Goal: Information Seeking & Learning: Understand process/instructions

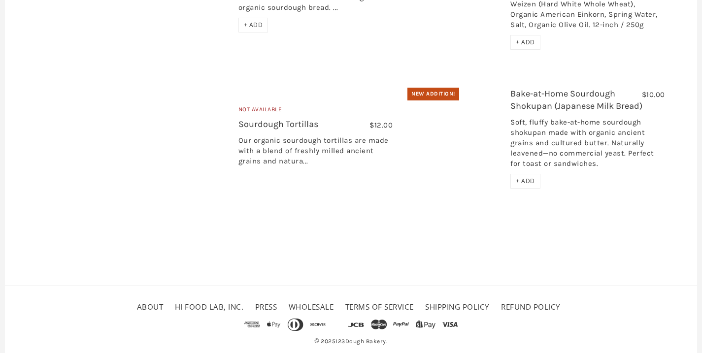
scroll to position [909, 0]
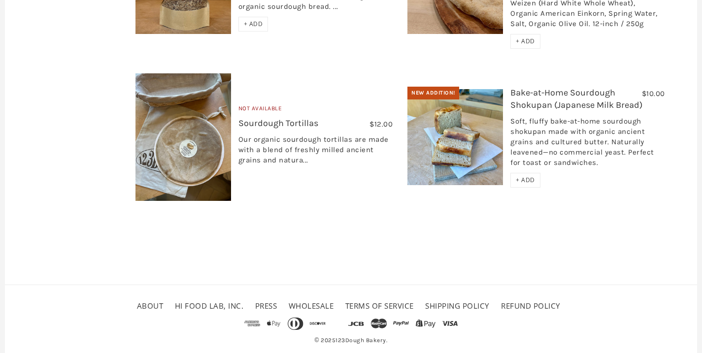
click at [524, 87] on link "Bake-at-Home Sourdough Shokupan (Japanese Milk Bread)" at bounding box center [576, 98] width 132 height 23
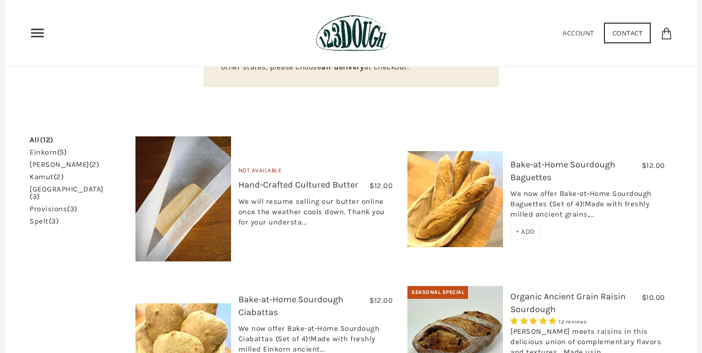
scroll to position [83, 0]
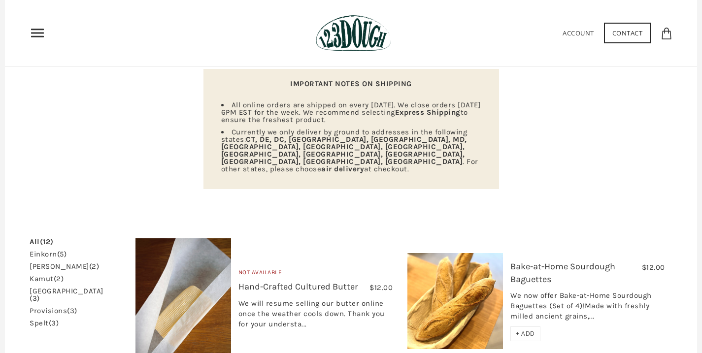
click at [544, 261] on link "Bake-at-Home Sourdough Baguettes" at bounding box center [562, 272] width 105 height 23
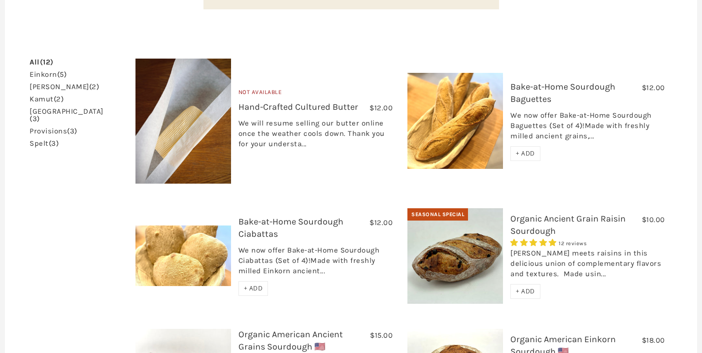
scroll to position [372, 0]
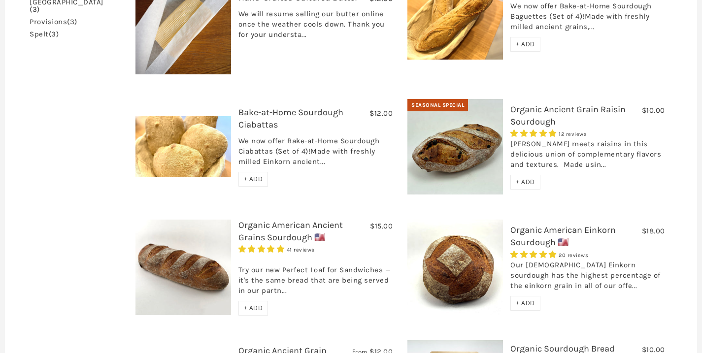
click at [259, 107] on link "Bake-at-Home Sourdough Ciabattas" at bounding box center [290, 118] width 105 height 23
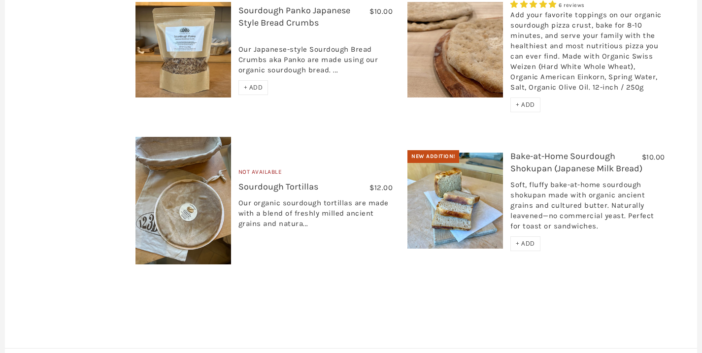
scroll to position [909, 0]
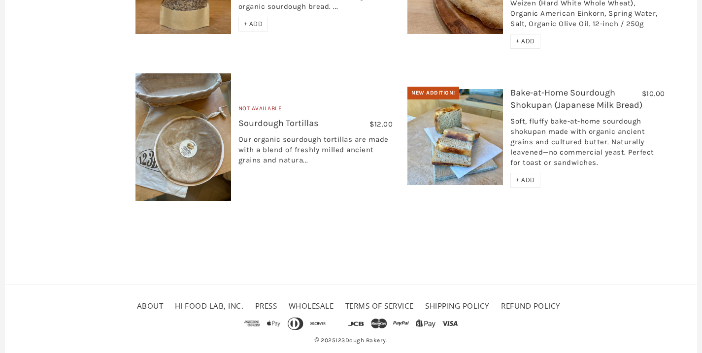
click at [535, 87] on link "Bake-at-Home Sourdough Shokupan (Japanese Milk Bread)" at bounding box center [576, 98] width 132 height 23
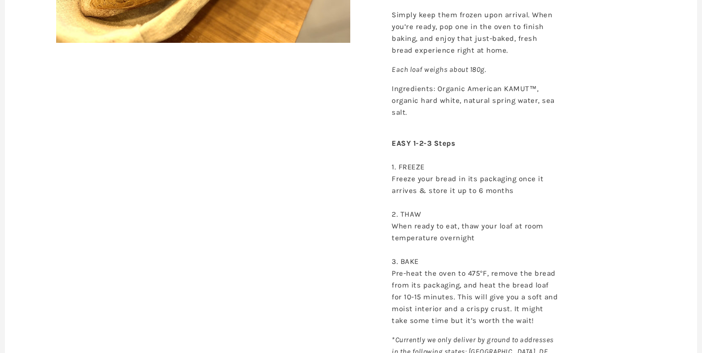
scroll to position [510, 0]
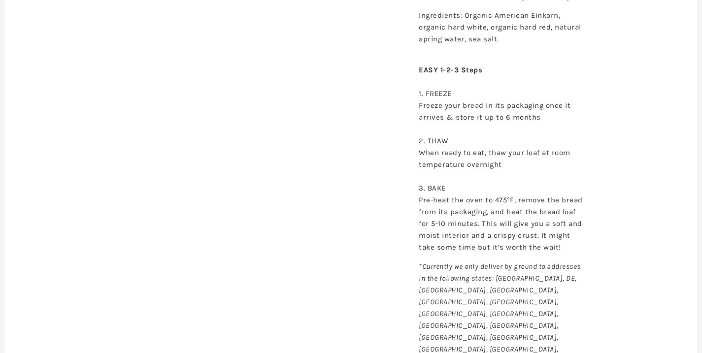
scroll to position [469, 0]
drag, startPoint x: 445, startPoint y: 242, endPoint x: 464, endPoint y: 243, distance: 19.8
click at [463, 243] on p "EASY 1-2-3 Steps 1. FREEZE Freeze your bread in its packaging once it arrives &…" at bounding box center [502, 151] width 167 height 201
click at [465, 243] on p "EASY 1-2-3 Steps 1. FREEZE Freeze your bread in its packaging once it arrives &…" at bounding box center [502, 151] width 167 height 201
drag, startPoint x: 466, startPoint y: 243, endPoint x: 440, endPoint y: 236, distance: 27.0
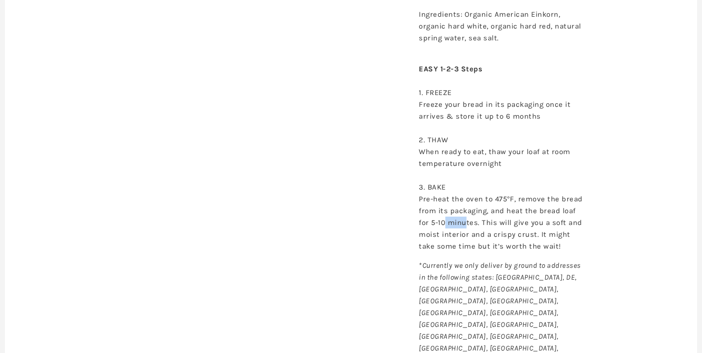
click at [442, 241] on p "EASY 1-2-3 Steps 1. FREEZE Freeze your bread in its packaging once it arrives &…" at bounding box center [502, 151] width 167 height 201
click at [440, 235] on p "EASY 1-2-3 Steps 1. FREEZE Freeze your bread in its packaging once it arrives &…" at bounding box center [502, 151] width 167 height 201
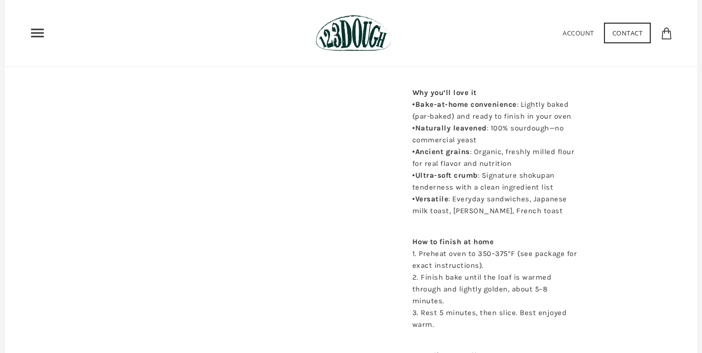
scroll to position [398, 0]
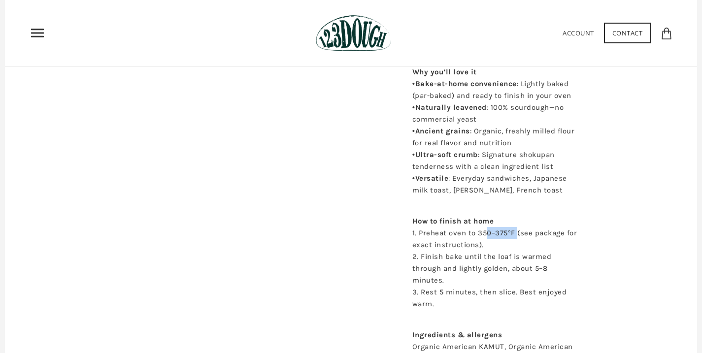
drag, startPoint x: 481, startPoint y: 243, endPoint x: 515, endPoint y: 246, distance: 34.6
click at [515, 246] on p "How to finish at home 1. Preheat oven to 350–375°F (see package for exact instr…" at bounding box center [495, 256] width 167 height 106
